Goal: Find specific page/section: Find specific page/section

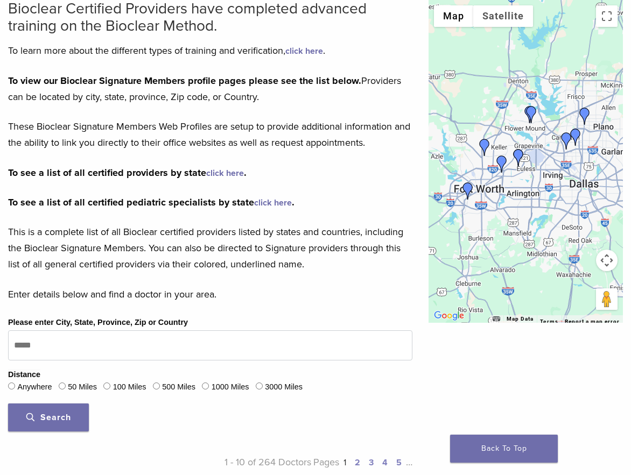
scroll to position [95, 0]
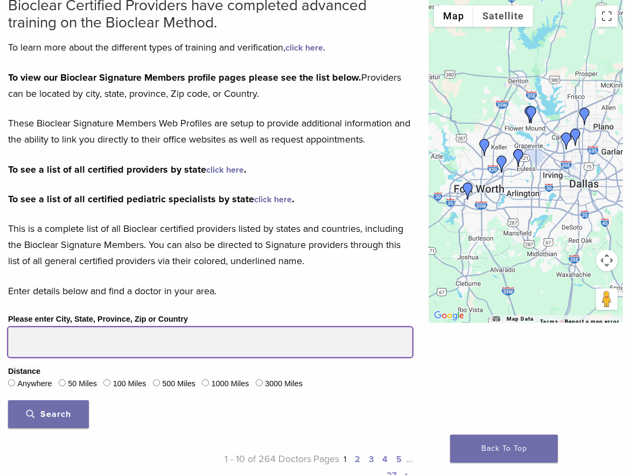
click at [200, 337] on input "Please enter City, State, Province, Zip or Country" at bounding box center [210, 342] width 404 height 30
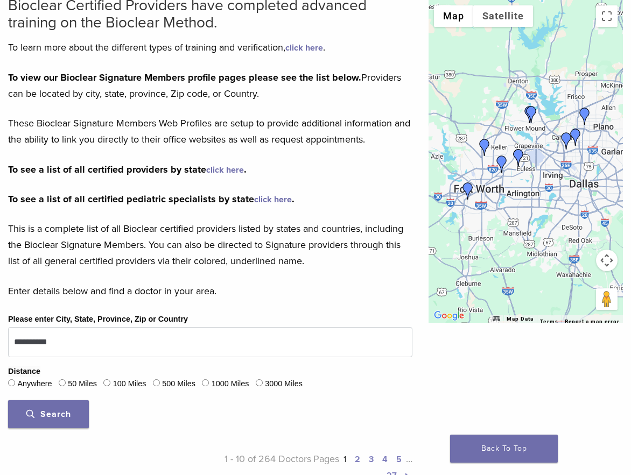
click at [66, 409] on span "Search" at bounding box center [48, 414] width 45 height 11
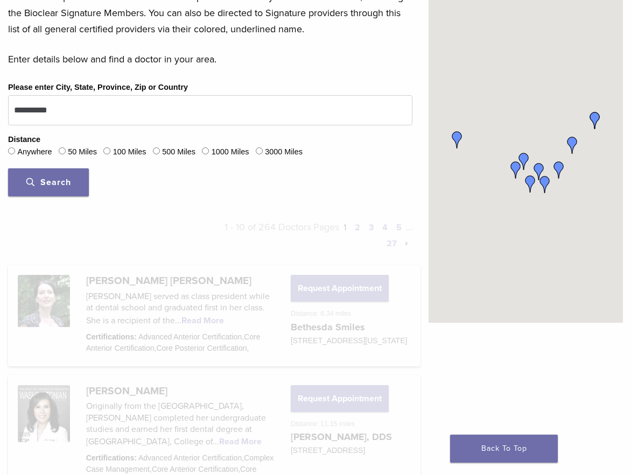
scroll to position [327, 0]
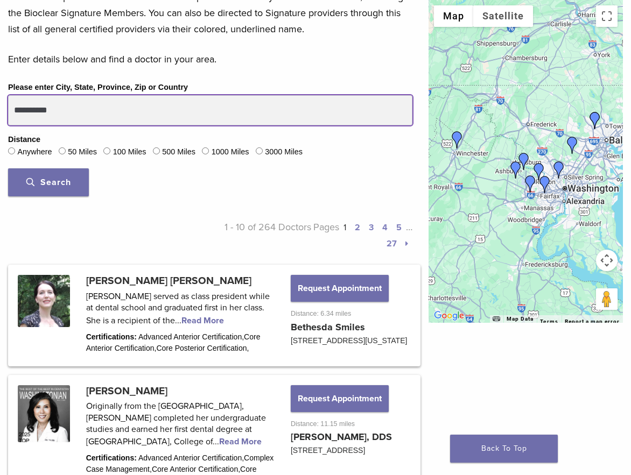
click at [170, 103] on input "**********" at bounding box center [210, 110] width 404 height 30
type input "**********"
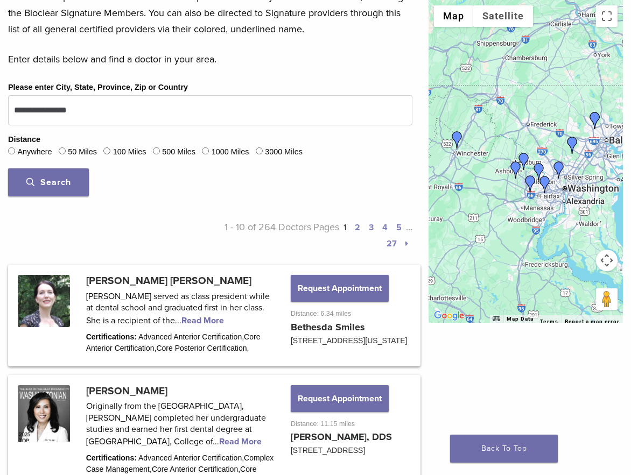
click at [60, 187] on button "Search" at bounding box center [48, 182] width 81 height 28
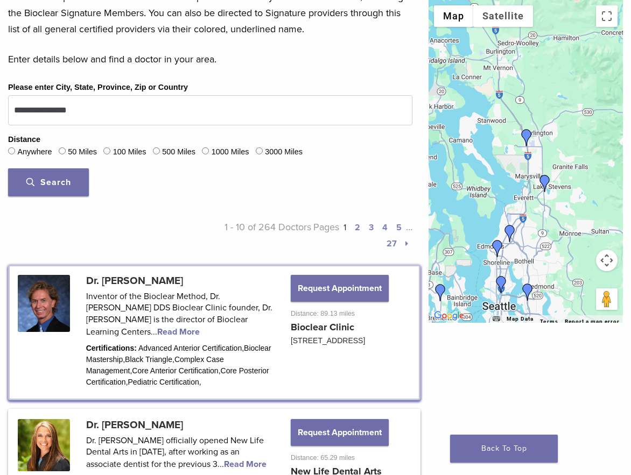
drag, startPoint x: 589, startPoint y: 104, endPoint x: 556, endPoint y: 230, distance: 130.3
click at [556, 230] on div at bounding box center [525, 161] width 194 height 323
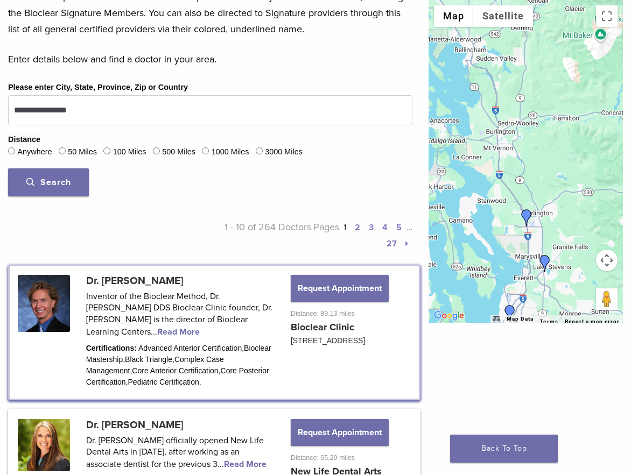
drag, startPoint x: 574, startPoint y: 94, endPoint x: 575, endPoint y: 228, distance: 133.4
click at [575, 230] on div at bounding box center [525, 161] width 194 height 323
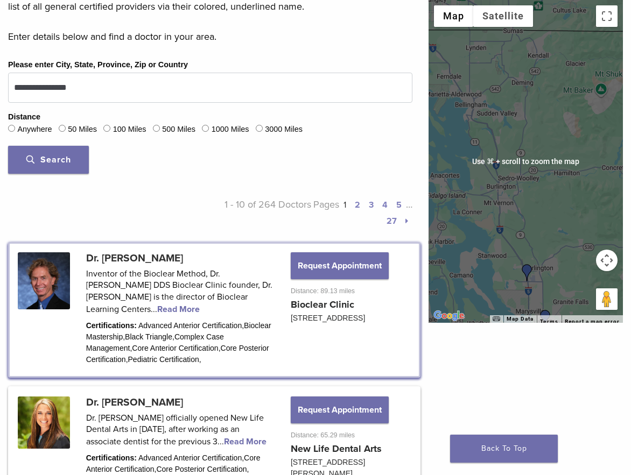
scroll to position [357, 0]
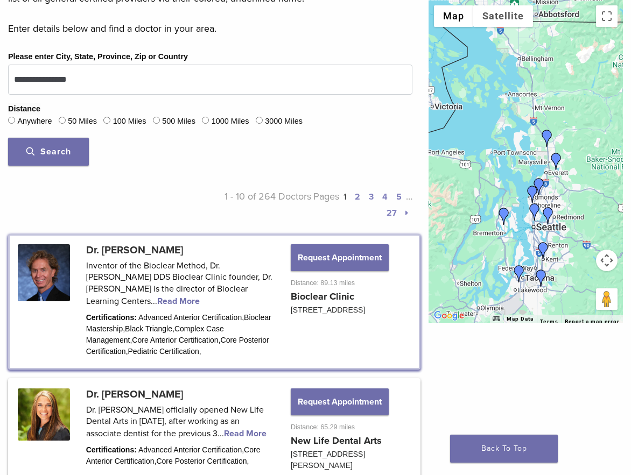
drag, startPoint x: 568, startPoint y: 205, endPoint x: 560, endPoint y: 101, distance: 104.7
click at [560, 101] on div at bounding box center [525, 161] width 194 height 323
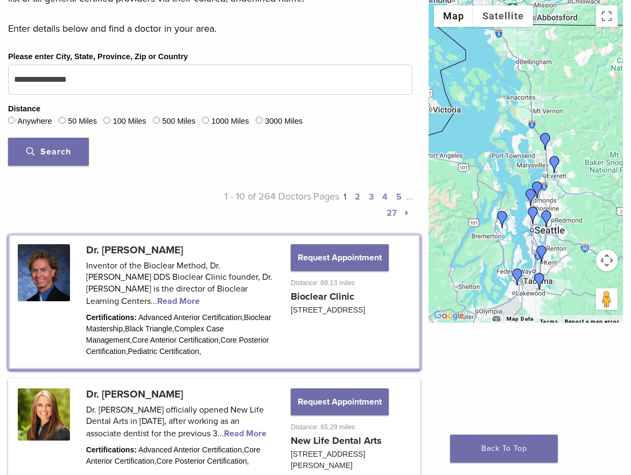
click at [546, 139] on img "Dr. Brad Larreau" at bounding box center [544, 141] width 17 height 17
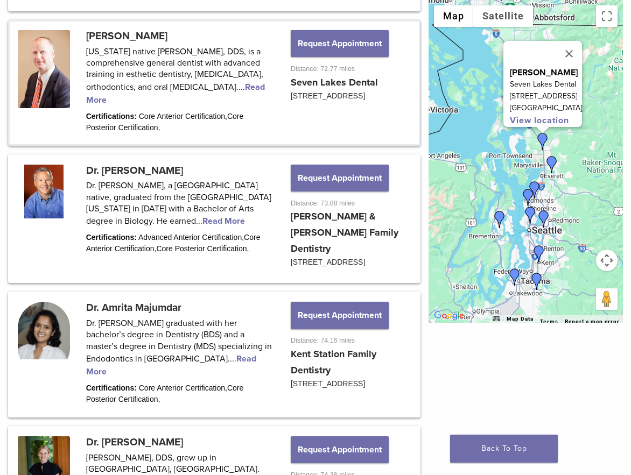
scroll to position [1115, 0]
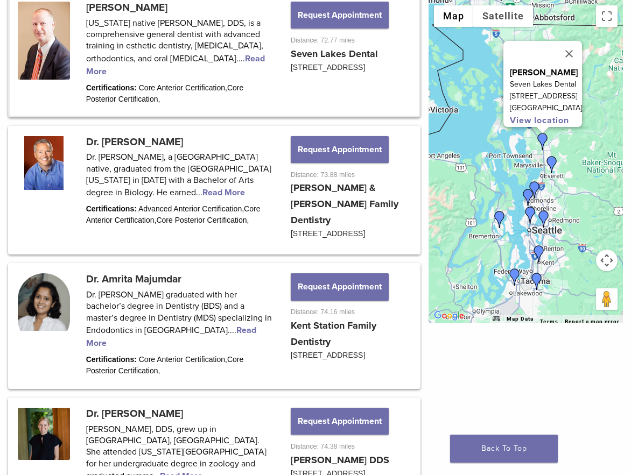
click at [549, 161] on img "Dr. Amy Thompson" at bounding box center [551, 164] width 17 height 17
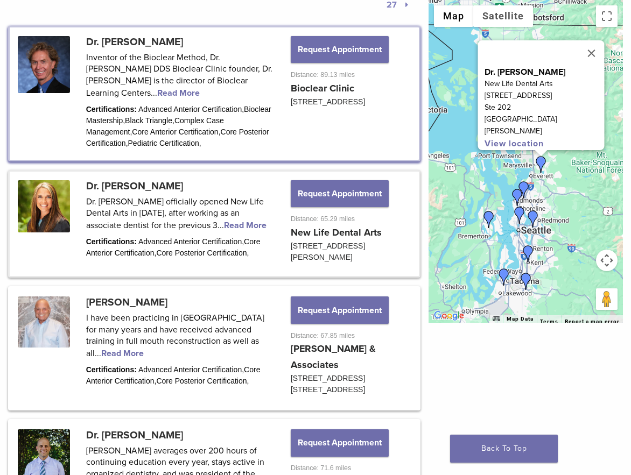
scroll to position [649, 0]
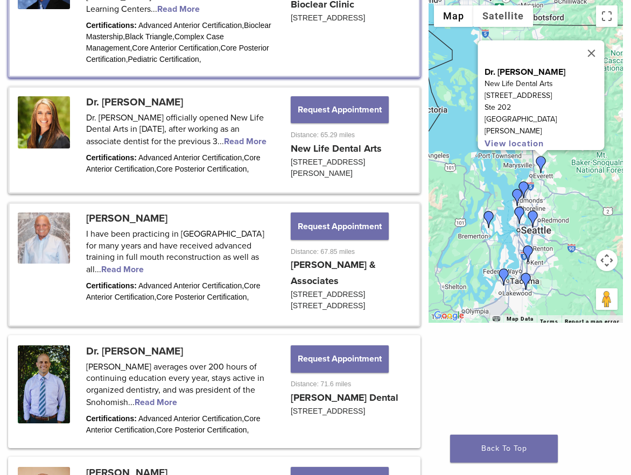
click at [232, 285] on link at bounding box center [214, 264] width 409 height 121
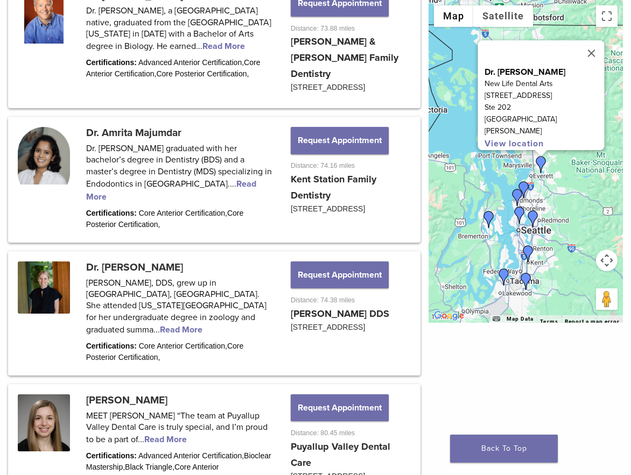
scroll to position [1325, 0]
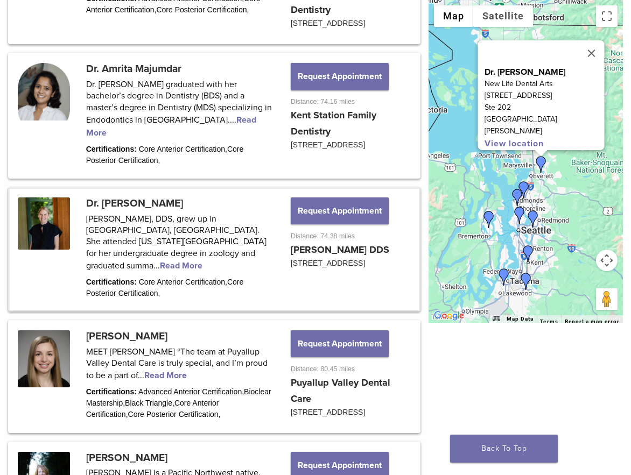
click at [68, 192] on link at bounding box center [214, 249] width 409 height 121
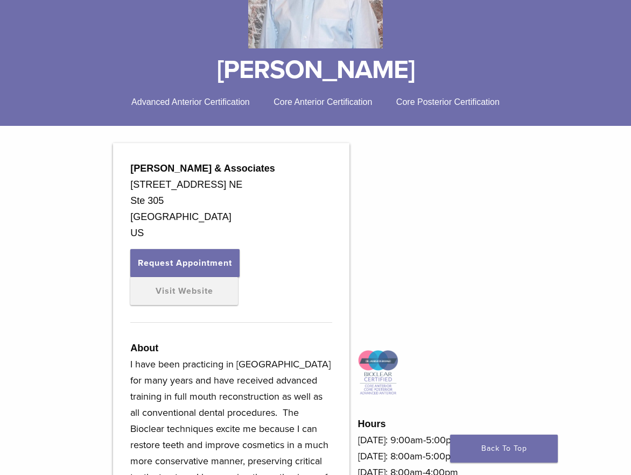
scroll to position [229, 0]
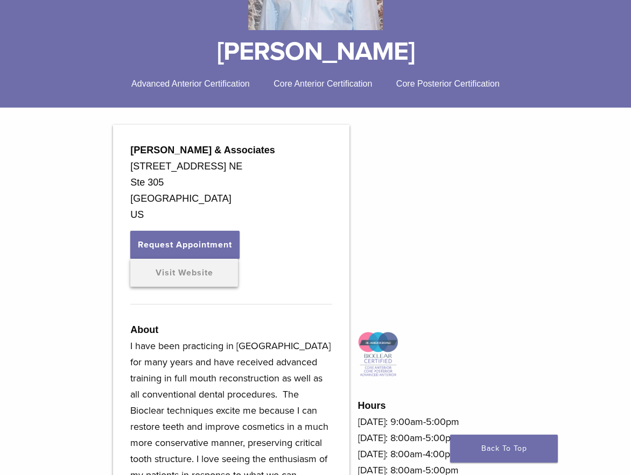
click at [216, 279] on link "Visit Website" at bounding box center [184, 273] width 108 height 28
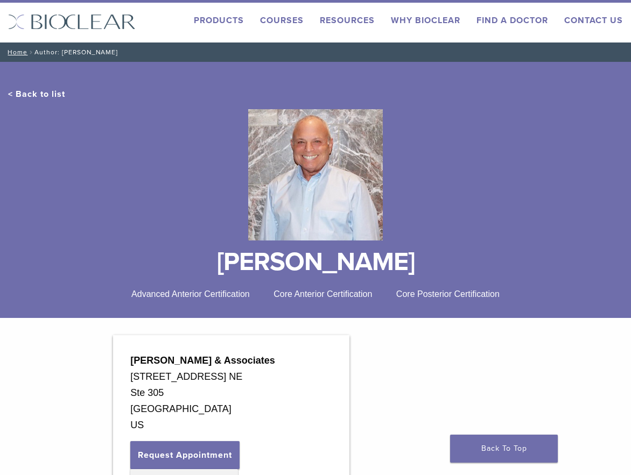
scroll to position [0, 0]
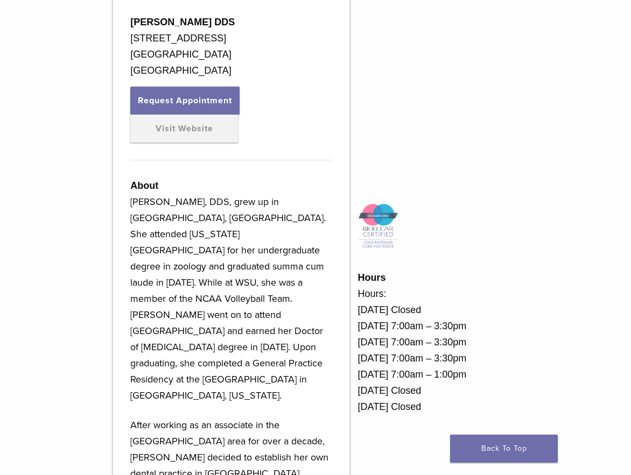
scroll to position [309, 0]
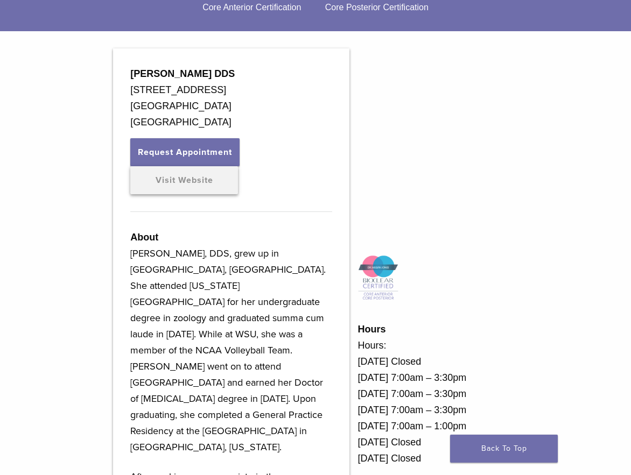
click at [223, 187] on link "Visit Website" at bounding box center [184, 180] width 108 height 28
